Goal: Check status: Check status

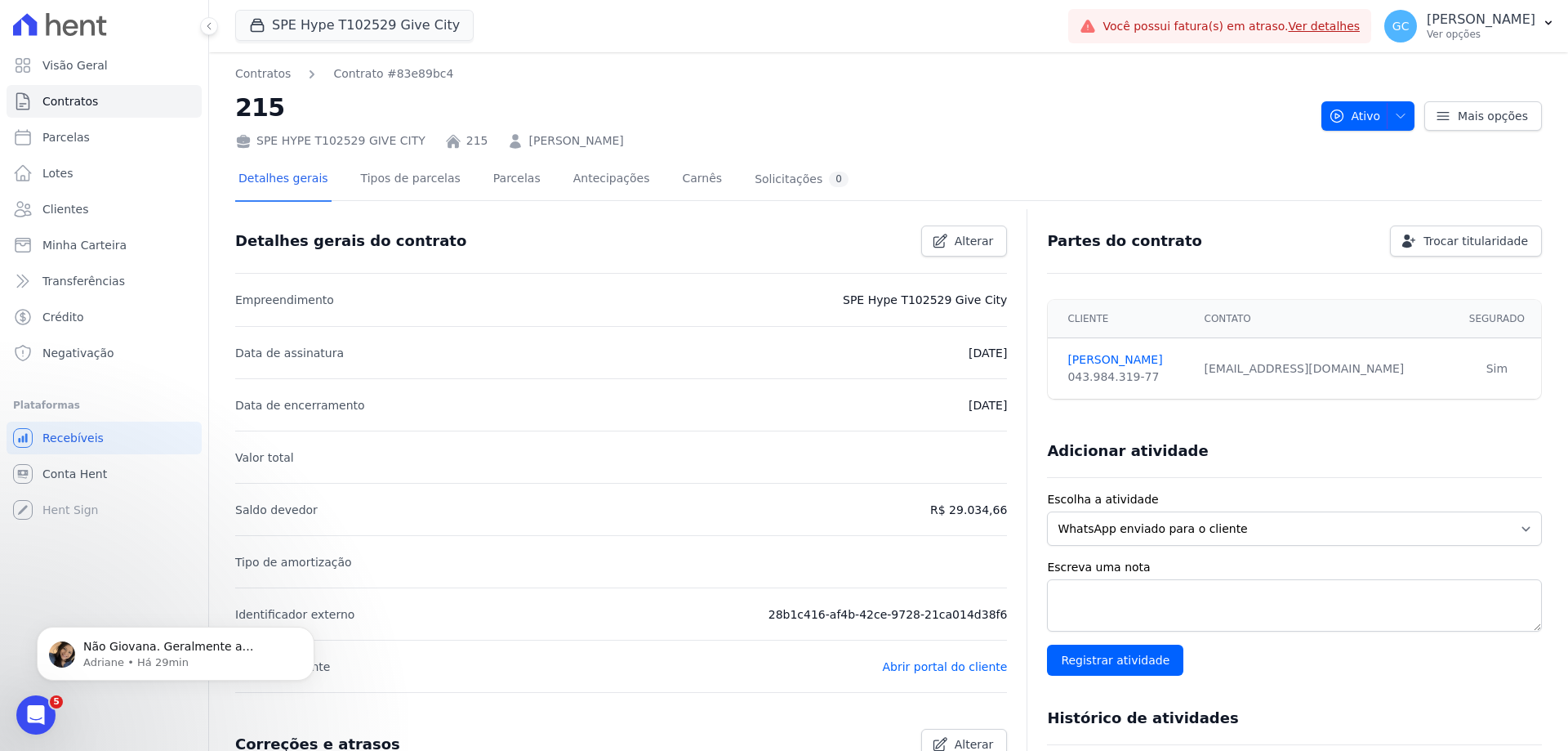
scroll to position [526, 0]
click at [322, 16] on button "SPE Hype T102529 Give City" at bounding box center [355, 25] width 239 height 31
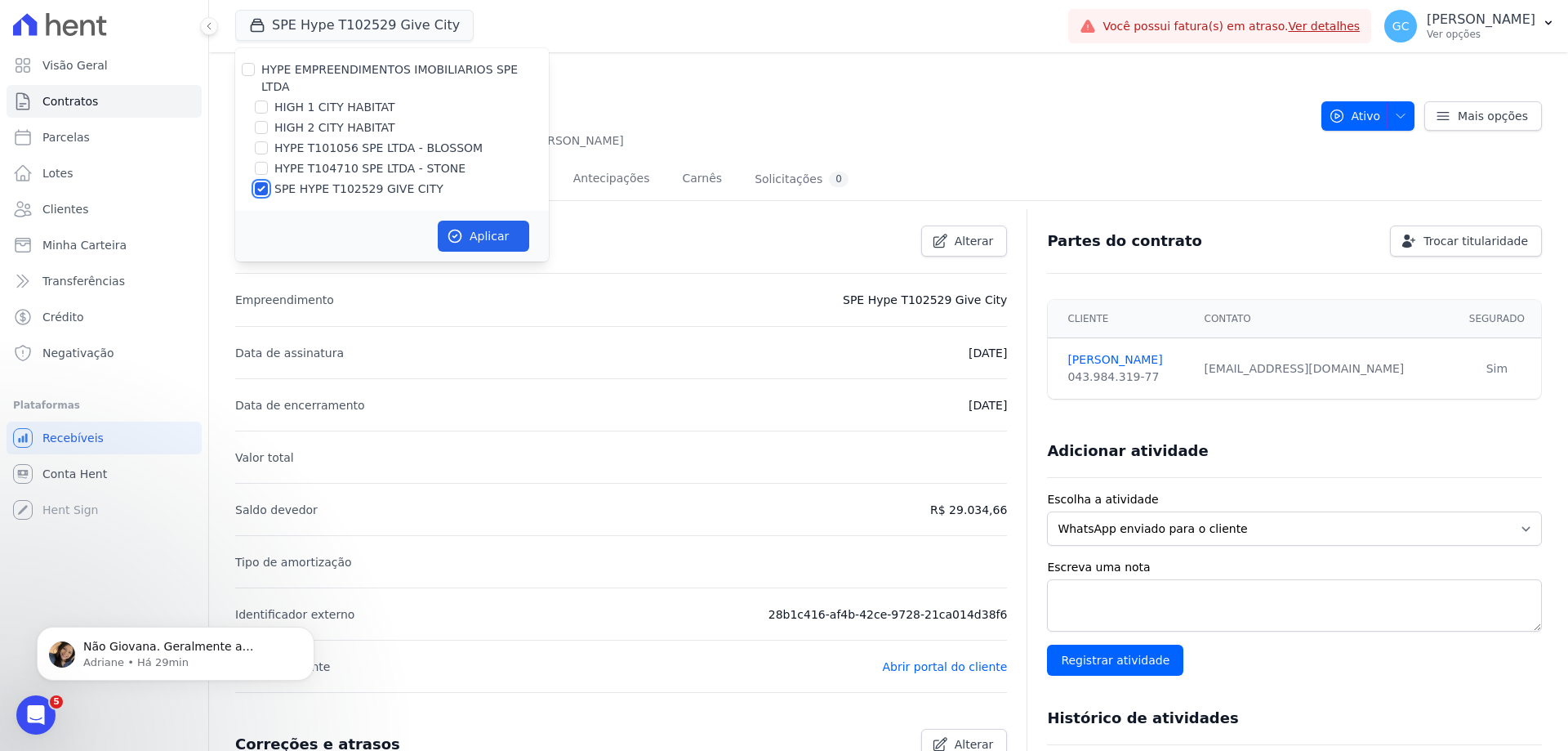
click at [259, 182] on input "SPE HYPE T102529 GIVE CITY" at bounding box center [261, 188] width 13 height 13
checkbox input "false"
click at [263, 121] on input "HIGH 2 CITY HABITAT" at bounding box center [261, 127] width 13 height 13
checkbox input "true"
click at [264, 100] on input "HIGH 1 CITY HABITAT" at bounding box center [261, 106] width 13 height 13
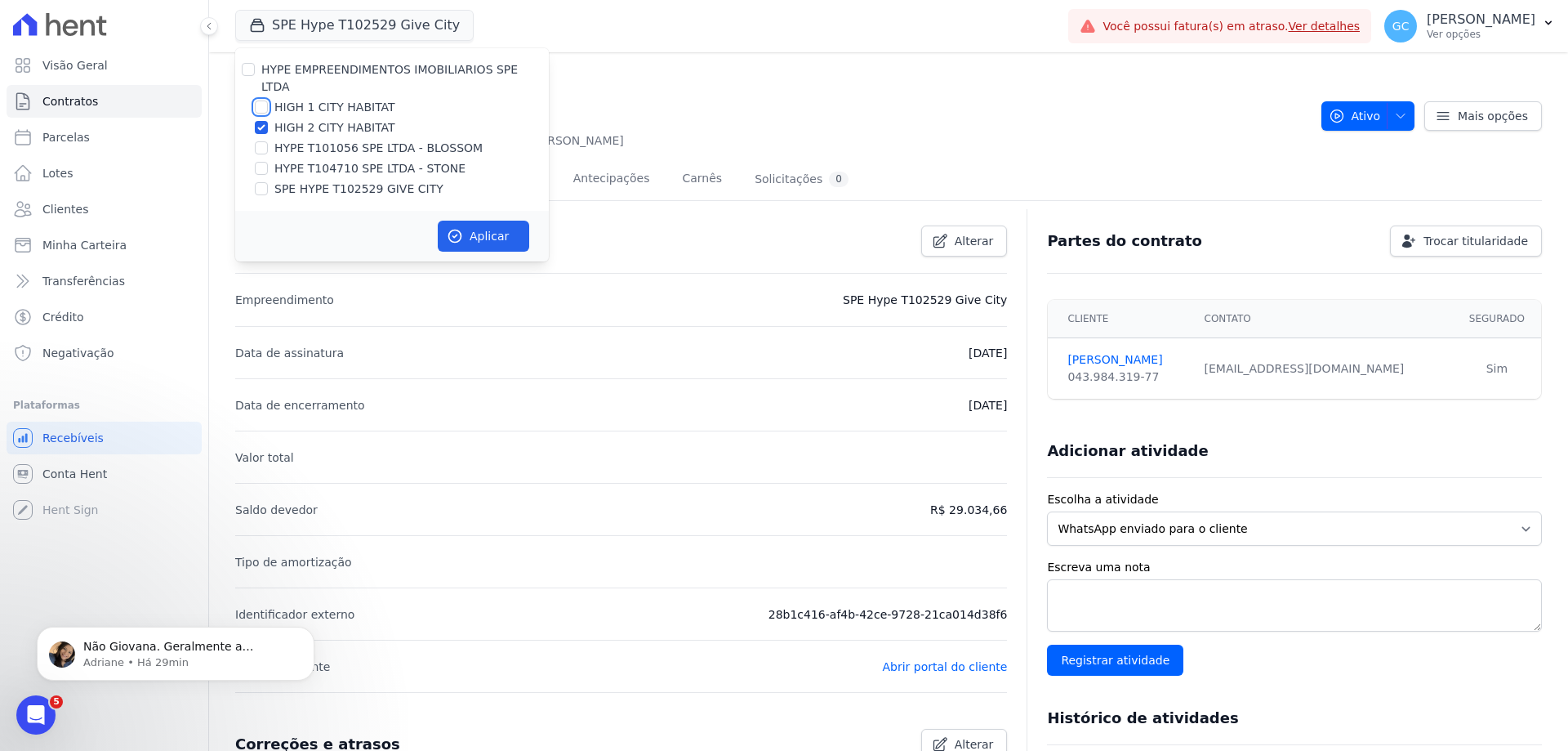
checkbox input "true"
click at [496, 227] on button "Aplicar" at bounding box center [483, 236] width 91 height 31
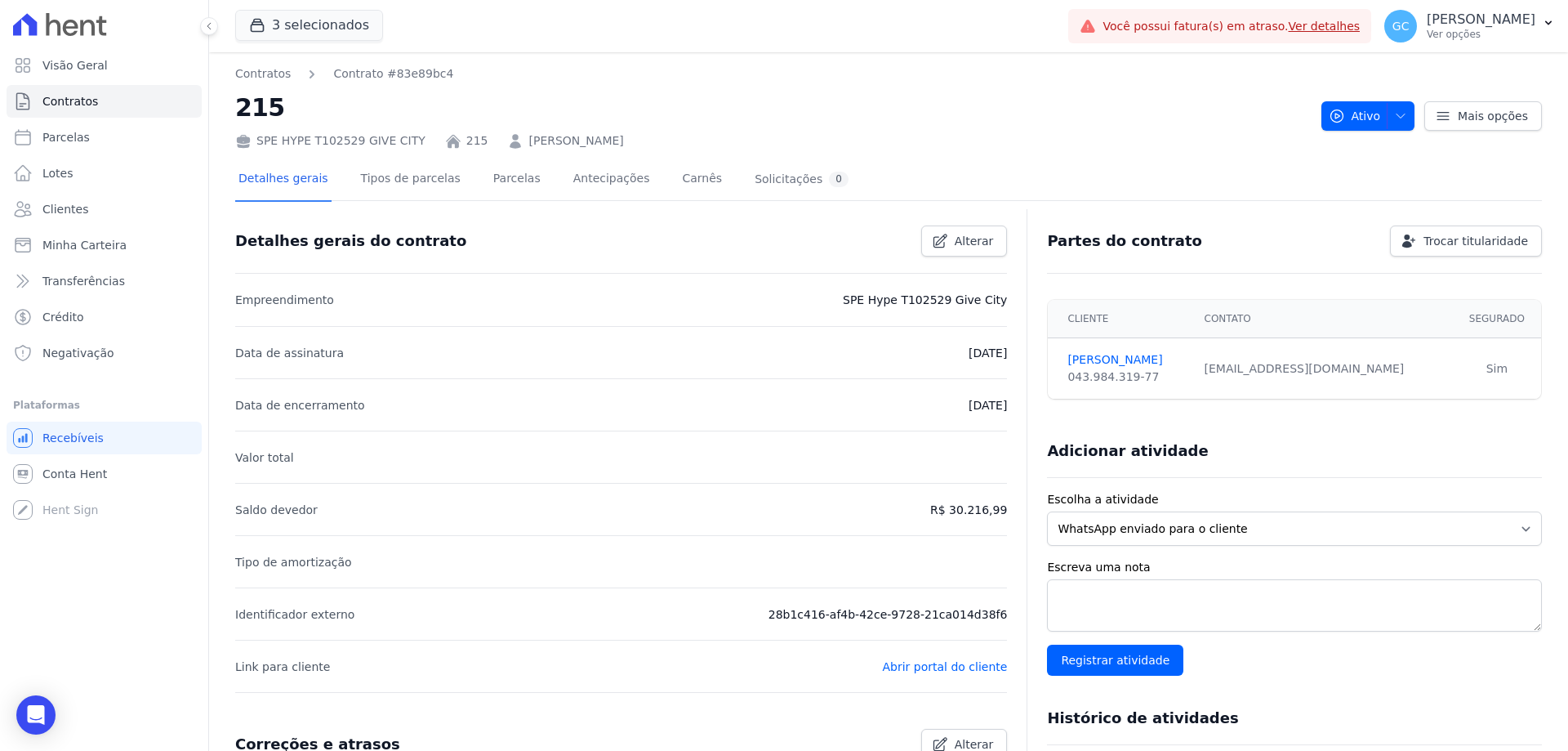
click at [98, 203] on link "Clientes" at bounding box center [105, 209] width 195 height 33
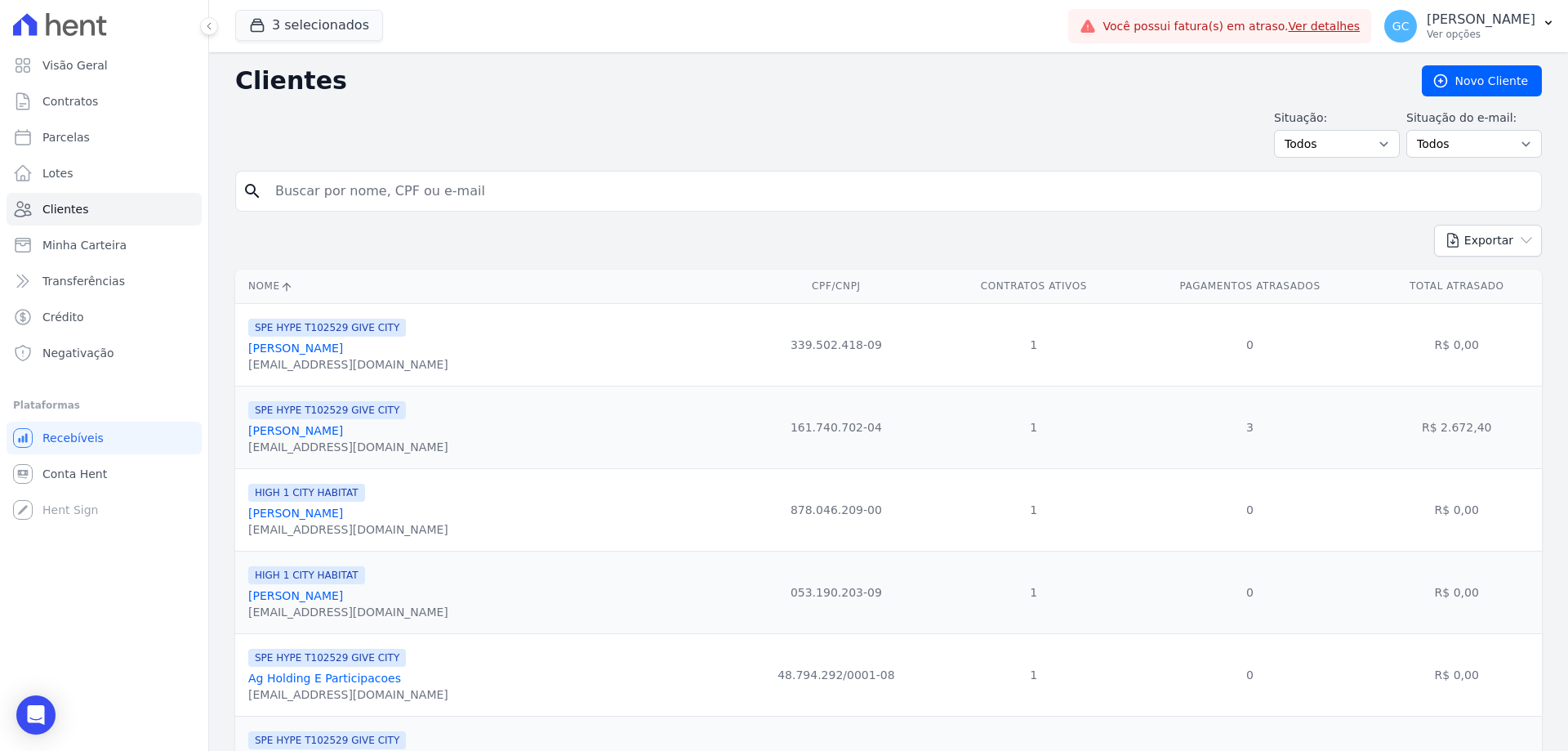
click at [335, 185] on input "search" at bounding box center [900, 192] width 1269 height 33
paste input "[PERSON_NAME]"
type input "[PERSON_NAME]"
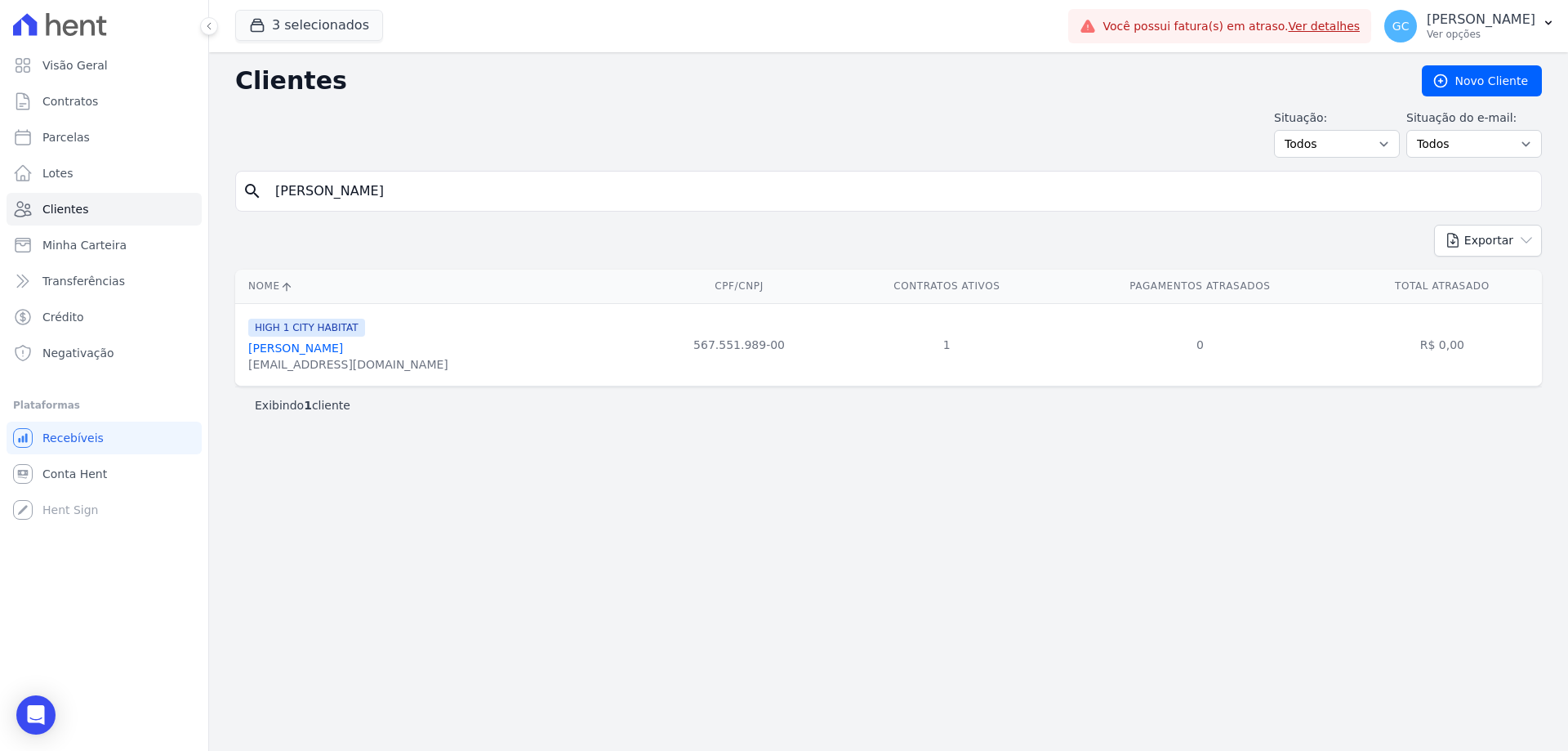
click at [332, 345] on link "[PERSON_NAME]" at bounding box center [295, 348] width 95 height 13
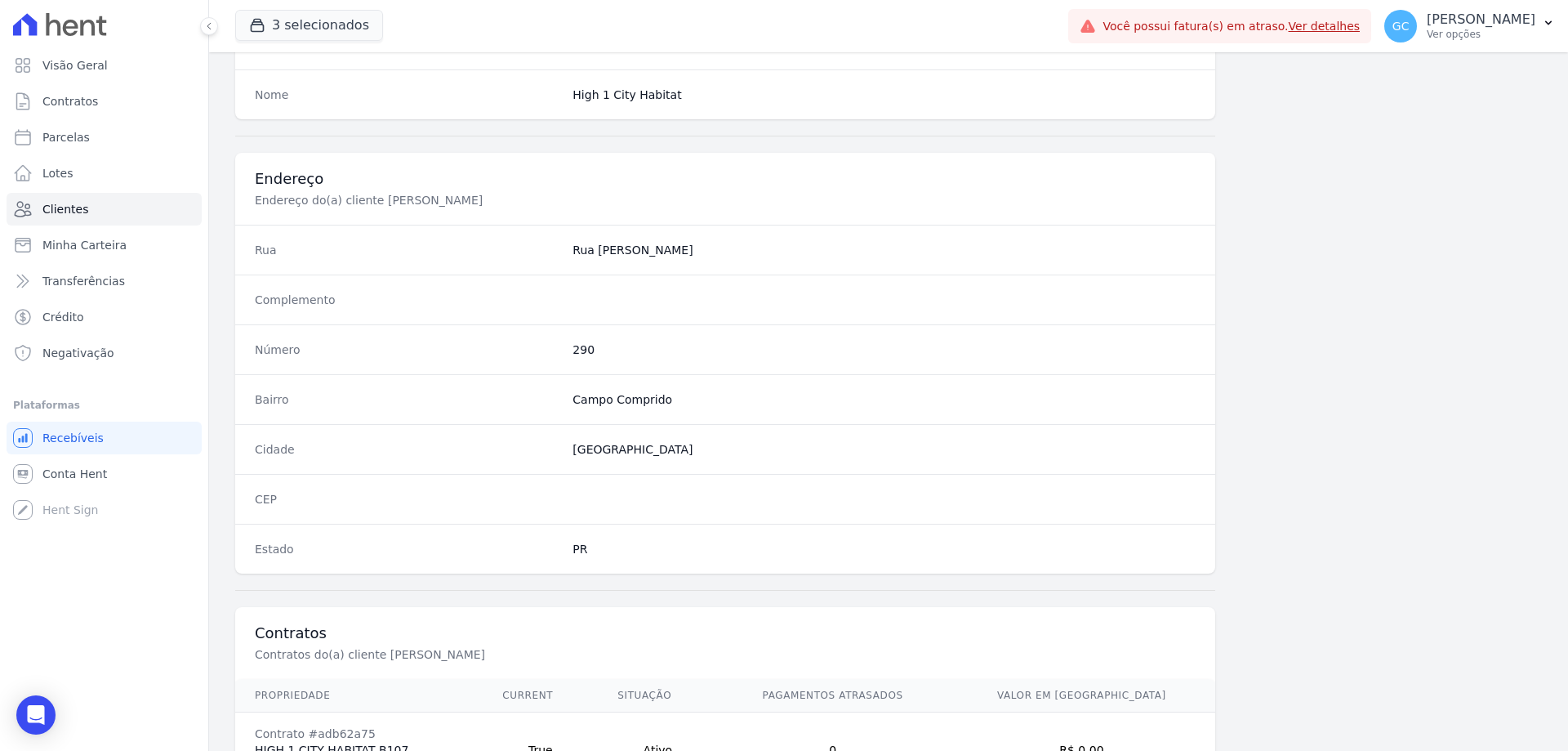
scroll to position [778, 0]
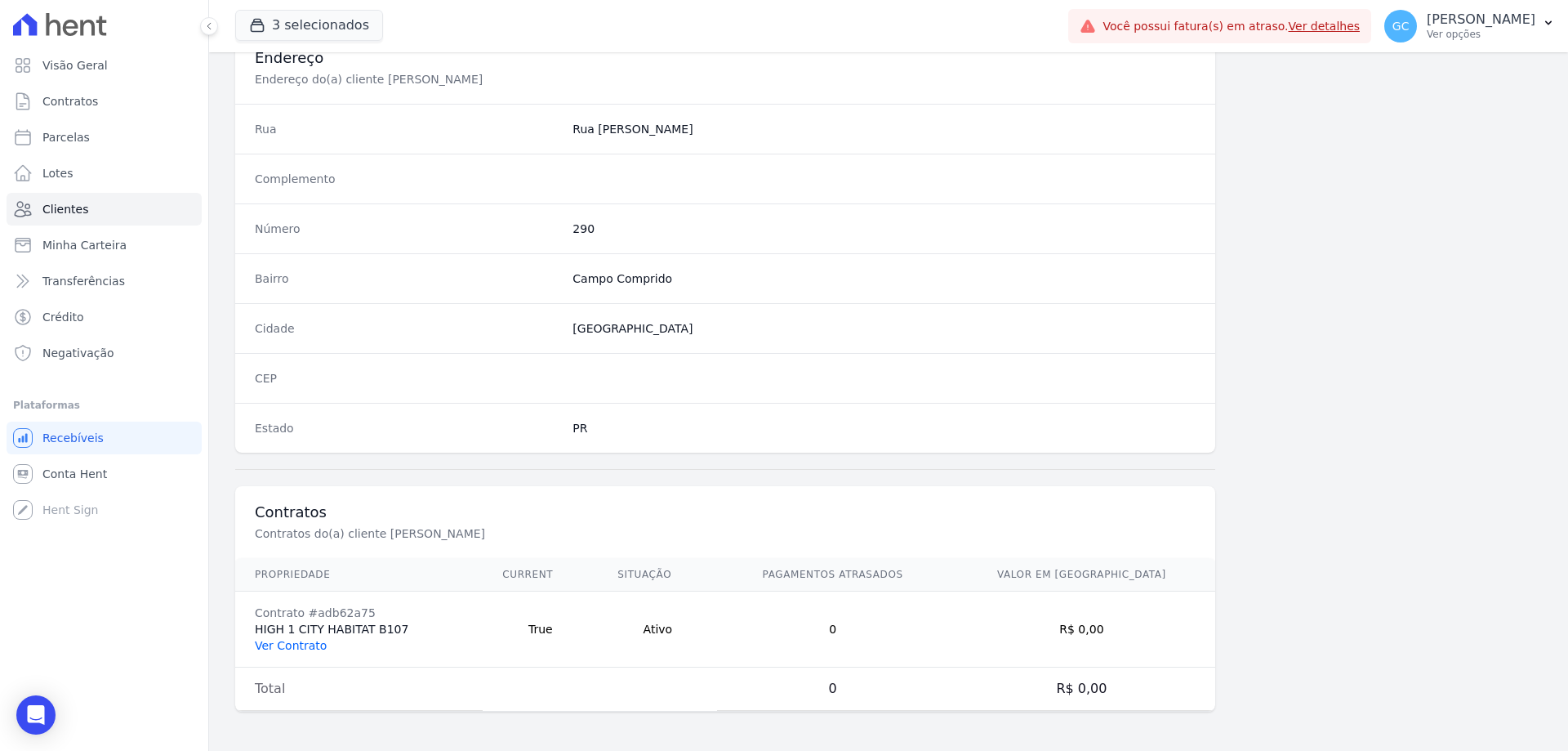
click at [313, 651] on link "Ver Contrato" at bounding box center [291, 645] width 72 height 13
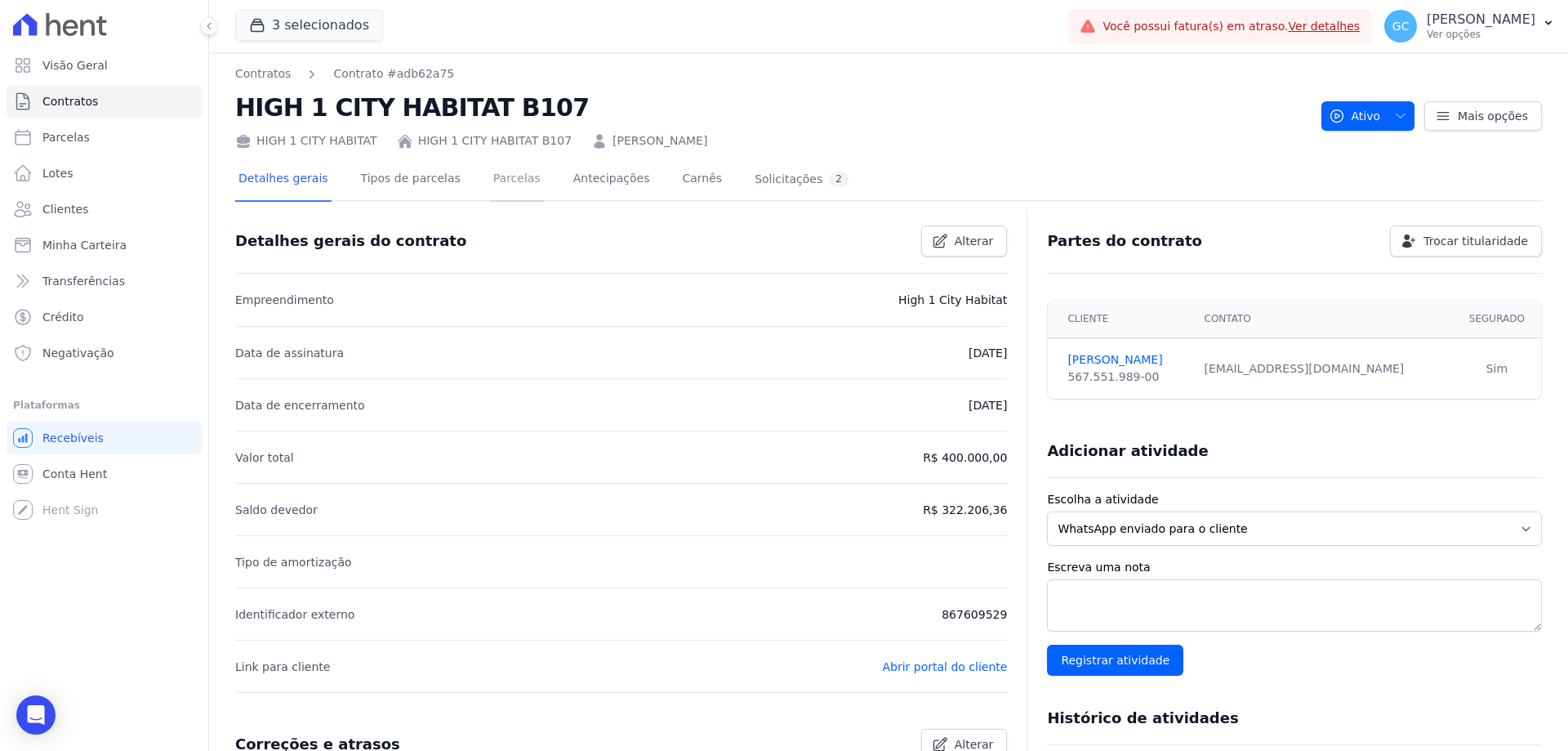
click at [504, 179] on link "Parcelas" at bounding box center [517, 180] width 54 height 44
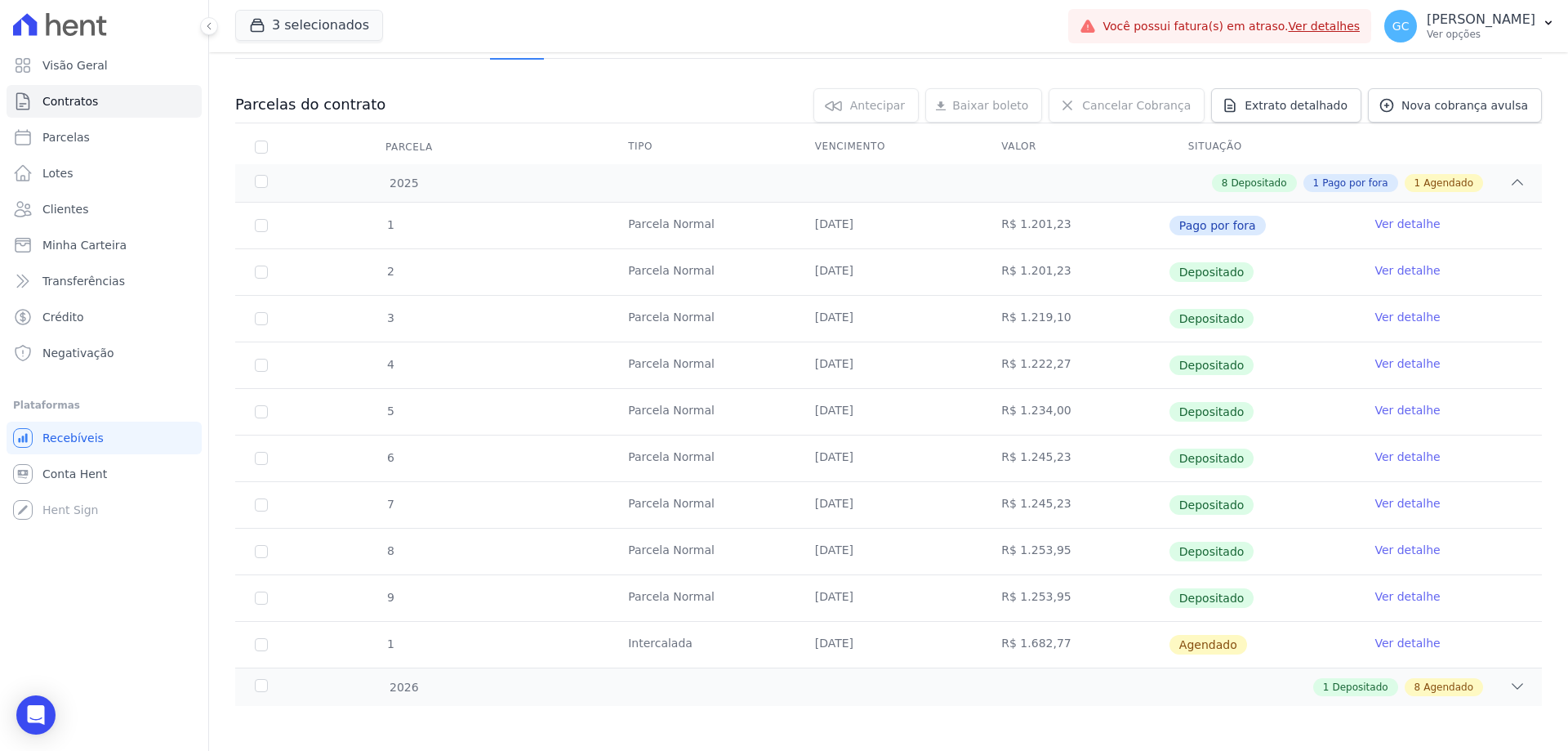
scroll to position [146, 0]
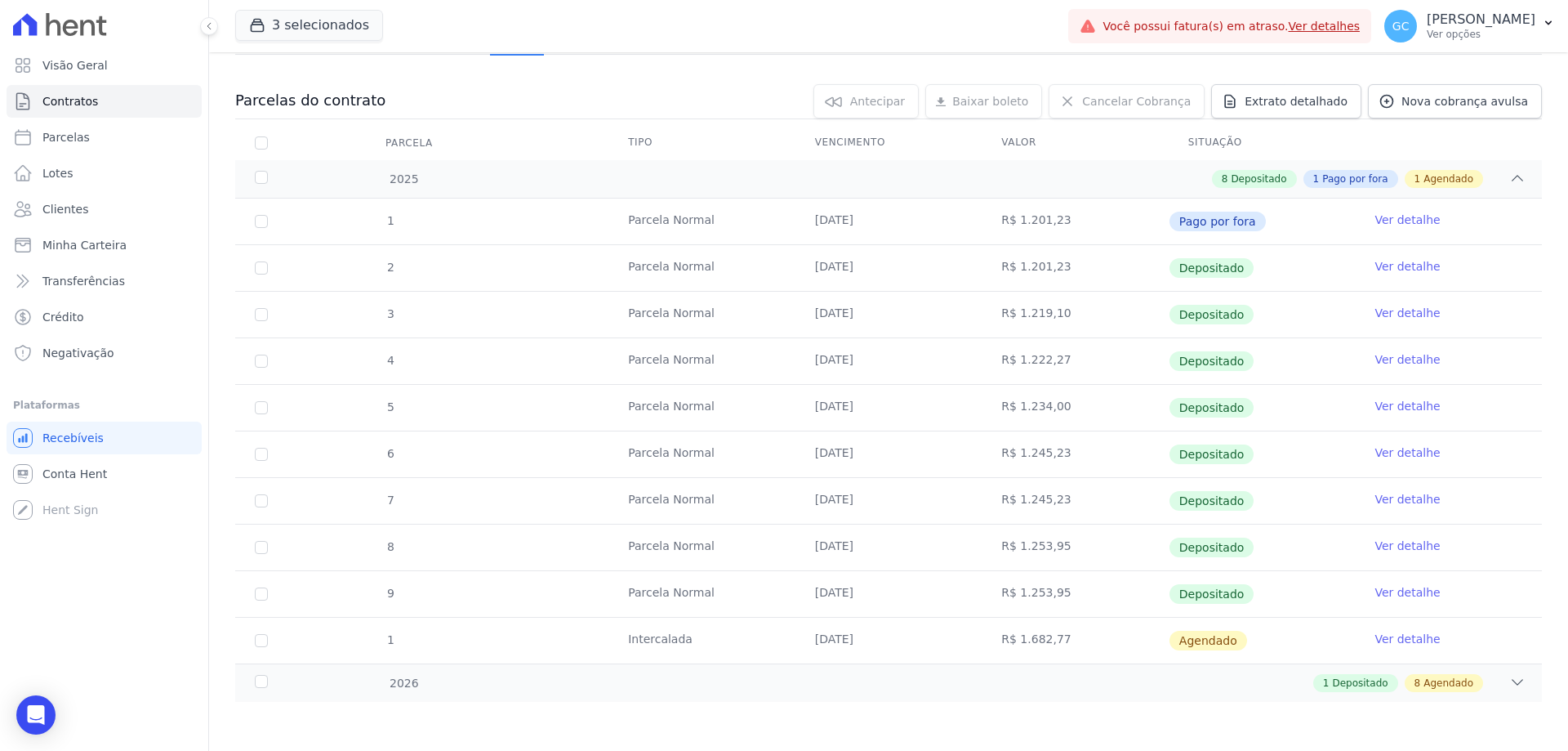
click at [1375, 595] on link "Ver detalhe" at bounding box center [1407, 592] width 65 height 17
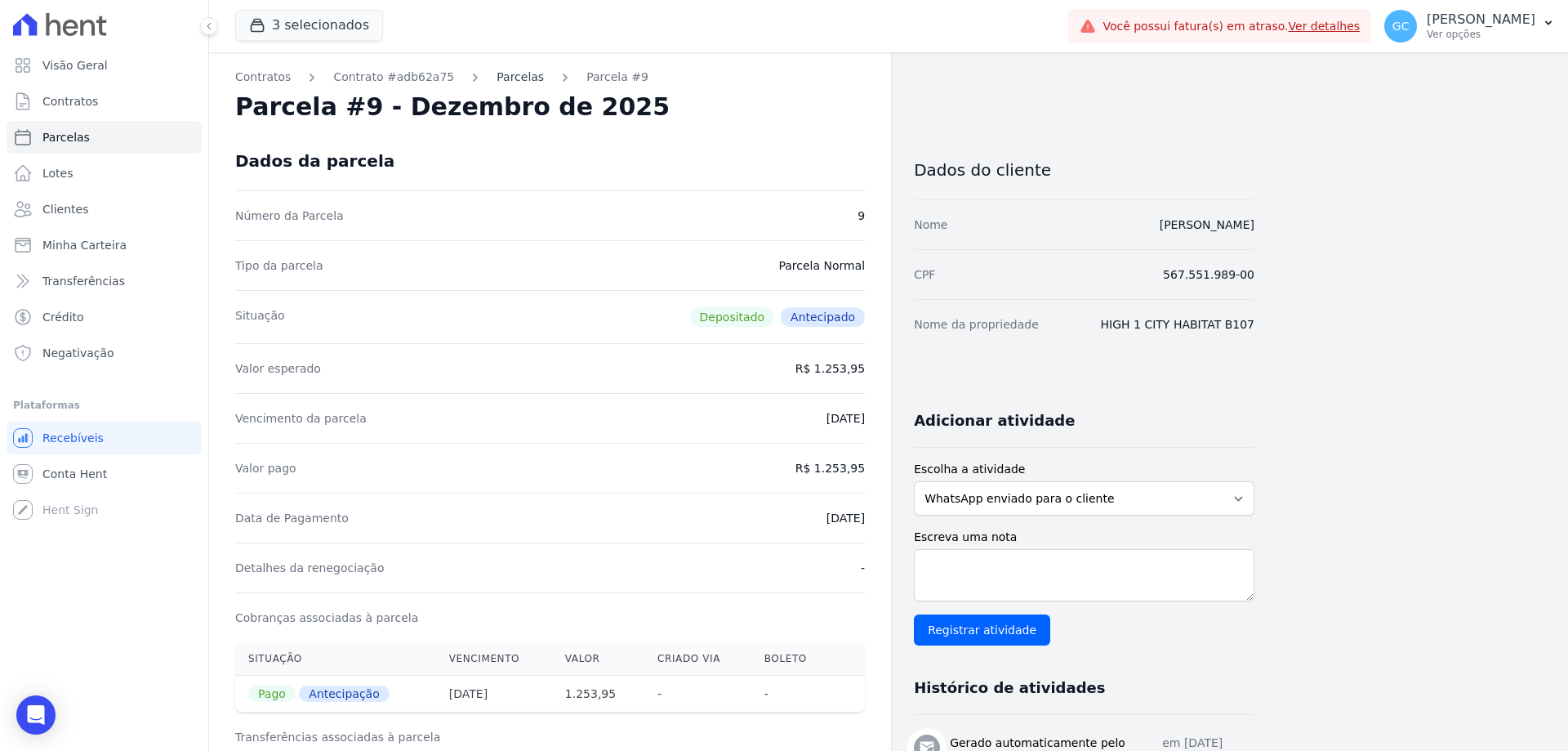
click at [497, 78] on link "Parcelas" at bounding box center [520, 78] width 47 height 17
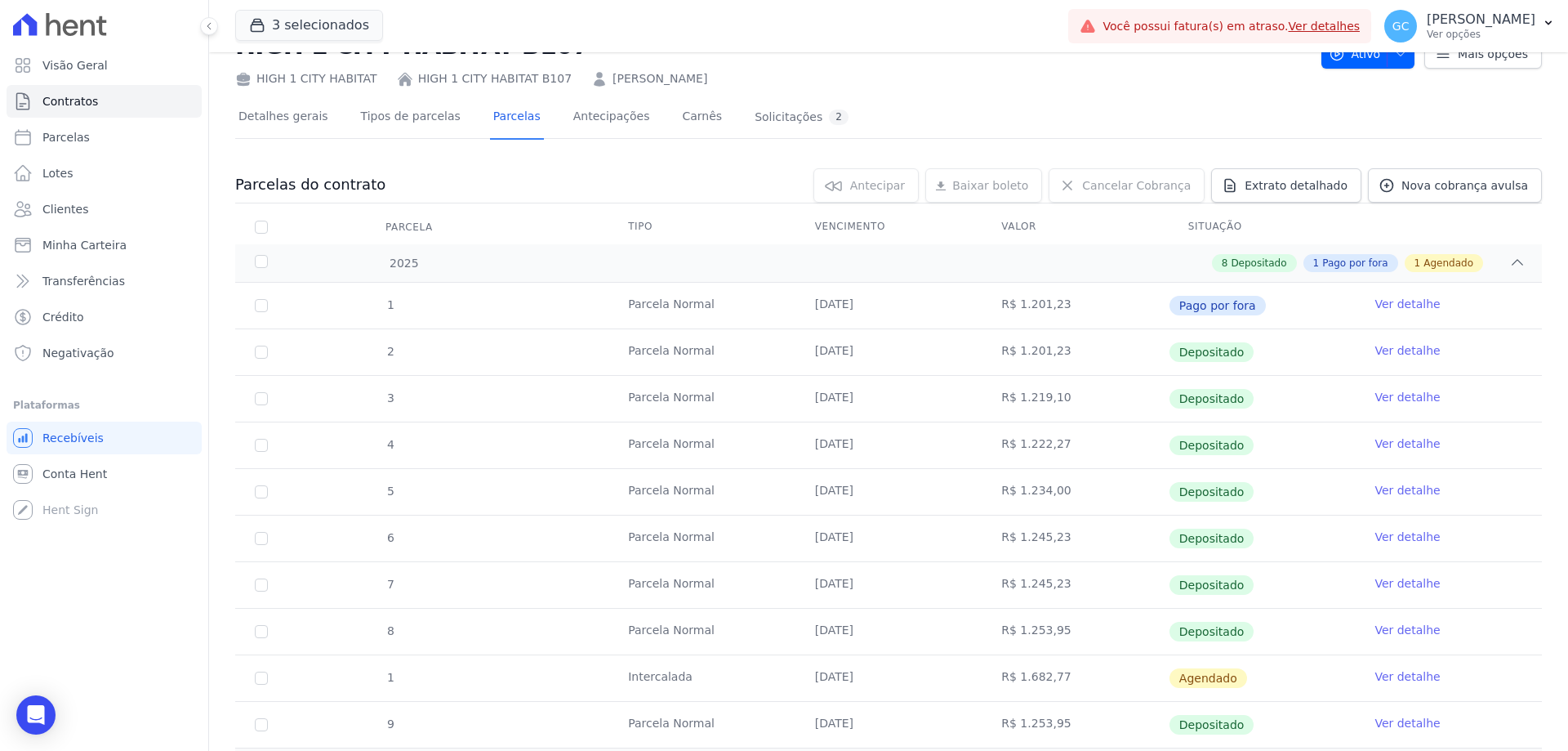
scroll to position [146, 0]
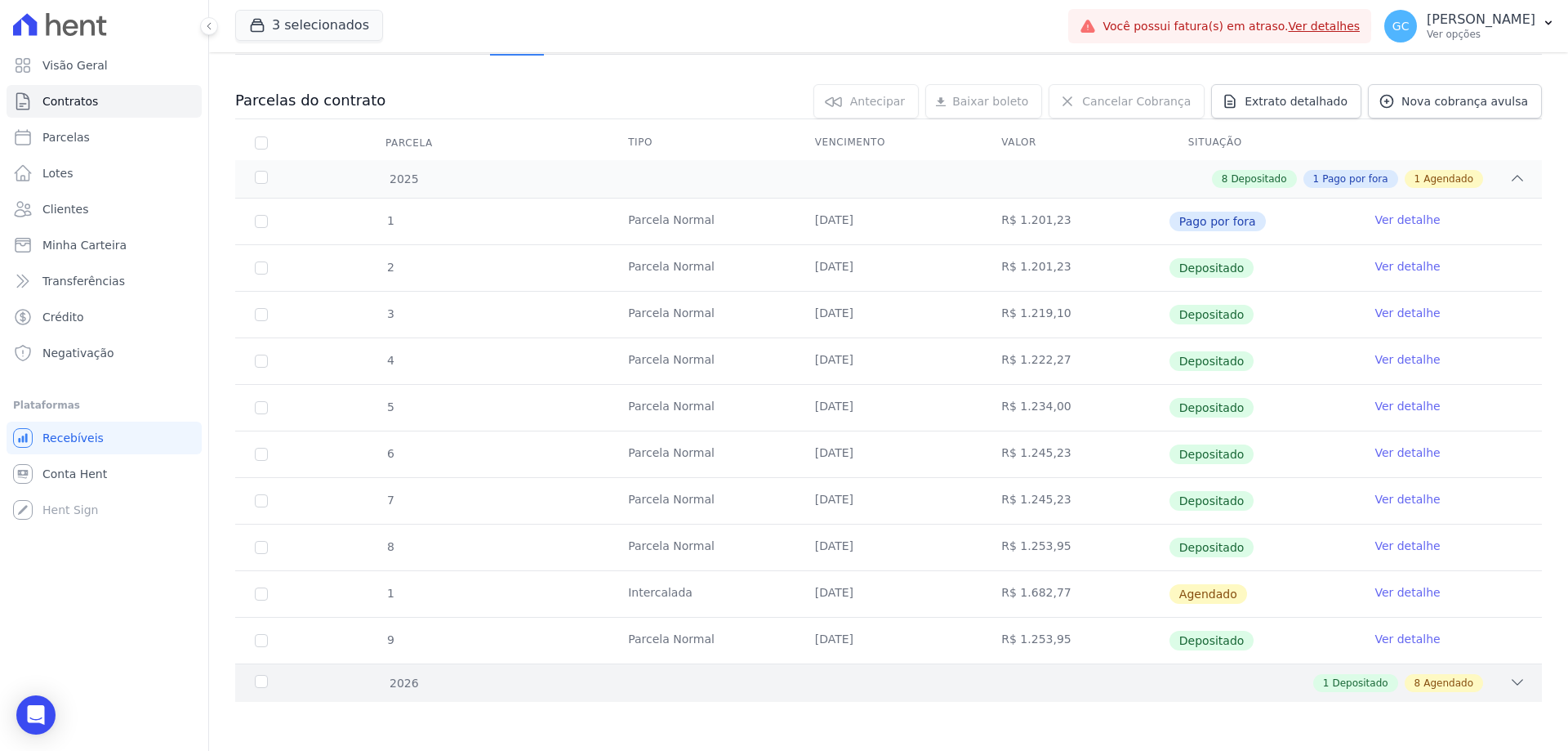
click at [1510, 680] on icon at bounding box center [1517, 681] width 17 height 17
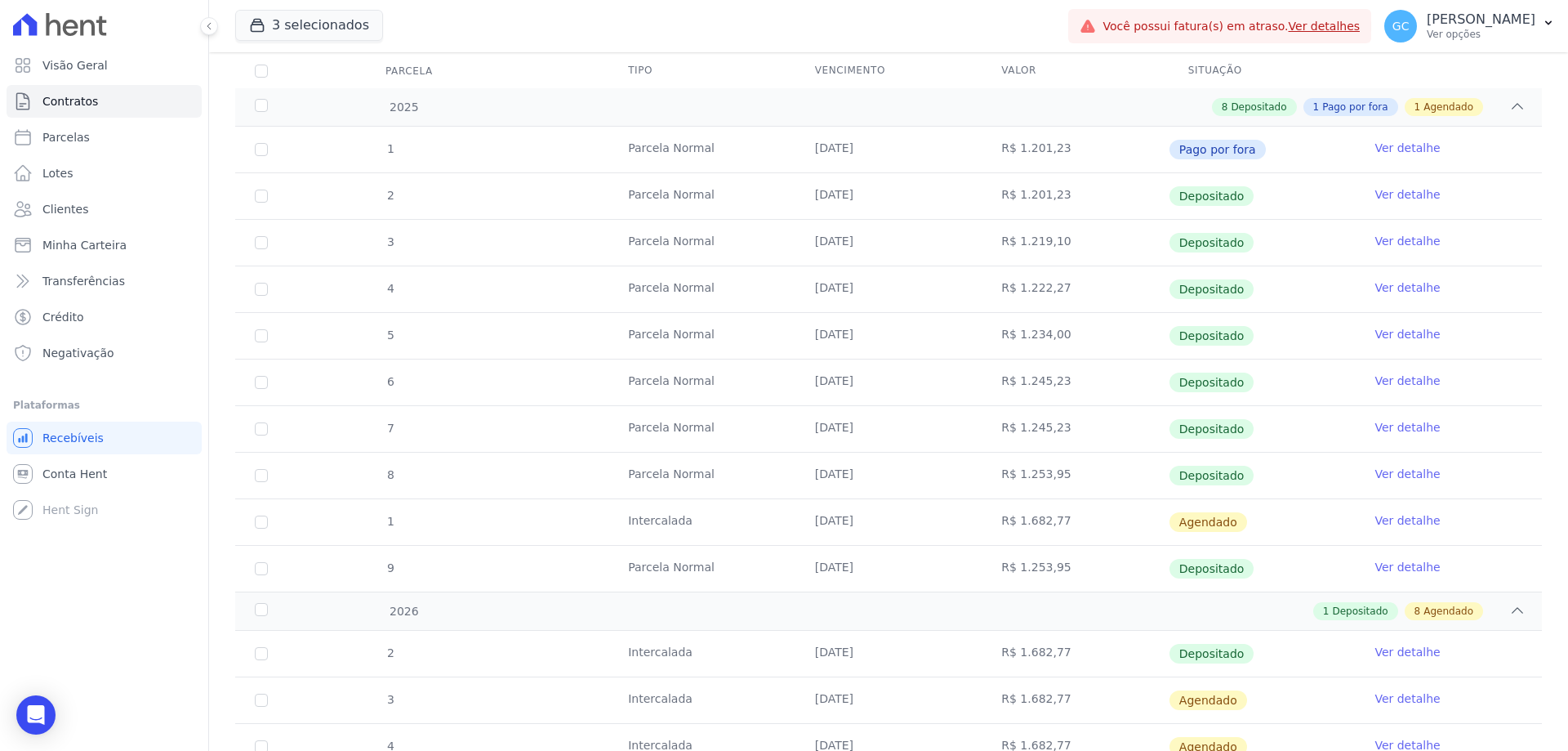
scroll to position [309, 0]
